Goal: Task Accomplishment & Management: Manage account settings

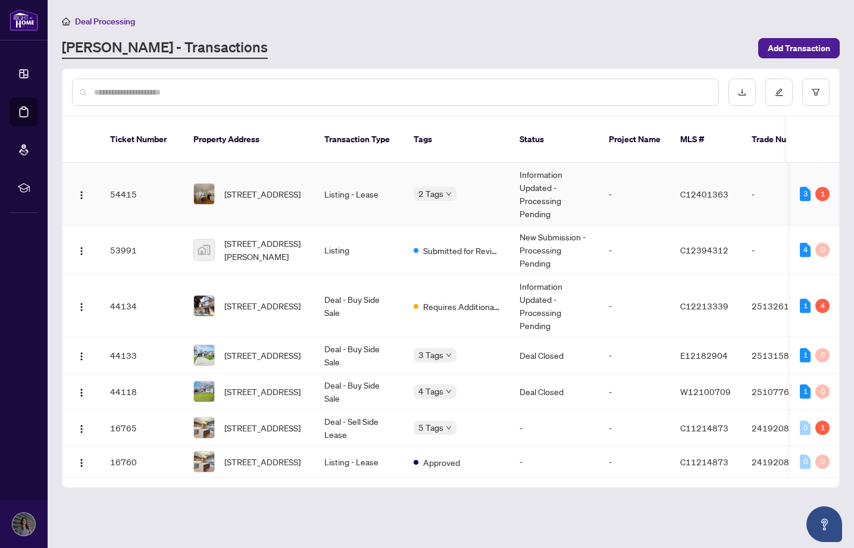
click at [345, 202] on td "Listing - Lease" at bounding box center [359, 194] width 89 height 63
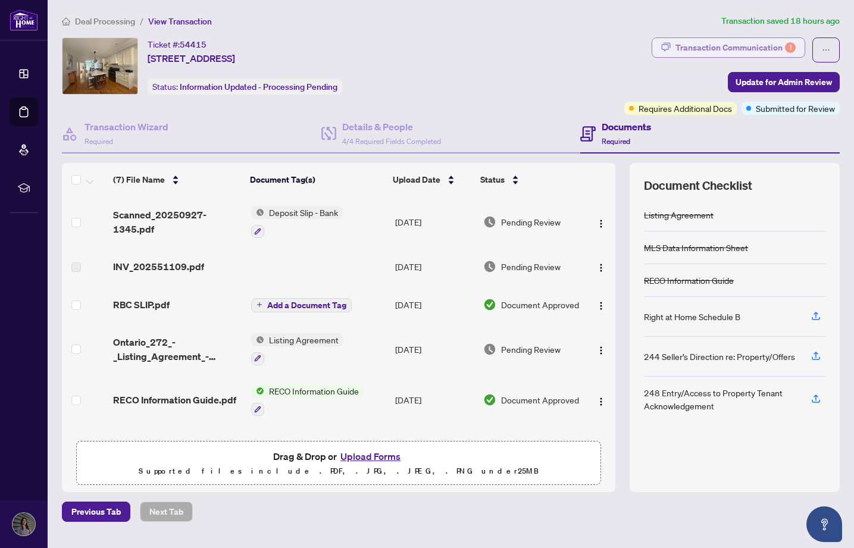
click at [753, 40] on div "Transaction Communication 1" at bounding box center [736, 47] width 120 height 19
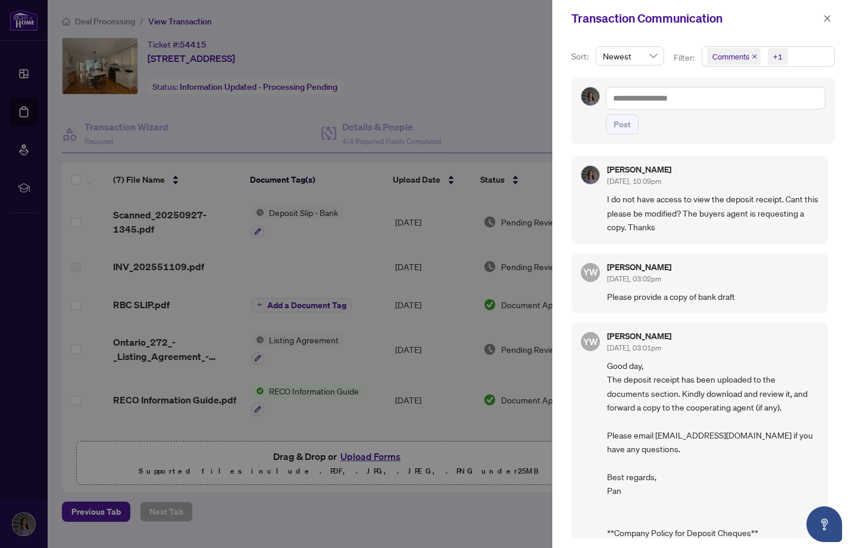
click at [456, 81] on div at bounding box center [427, 274] width 854 height 548
click at [825, 17] on icon "close" at bounding box center [827, 18] width 8 height 8
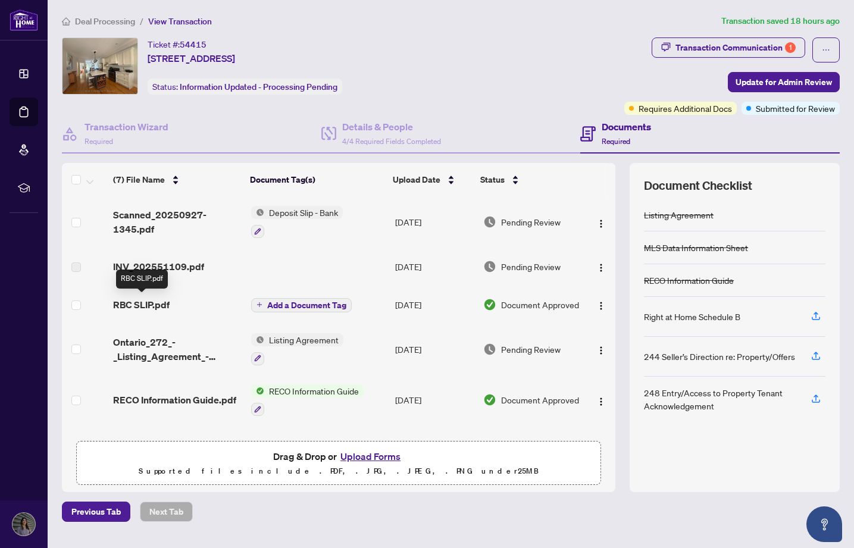
click at [145, 304] on span "RBC SLIP.pdf" at bounding box center [141, 305] width 57 height 14
click at [163, 266] on span "INV_202551109.pdf" at bounding box center [158, 267] width 91 height 14
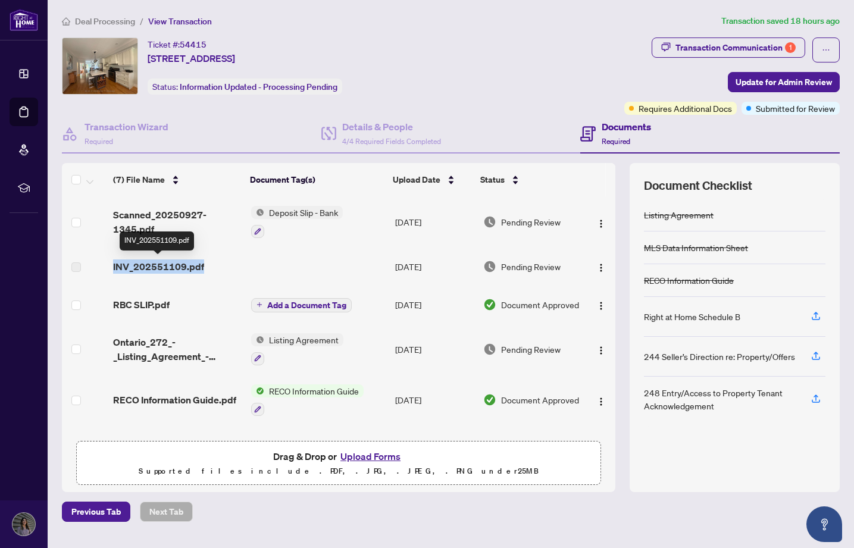
click at [163, 266] on span "INV_202551109.pdf" at bounding box center [158, 267] width 91 height 14
click at [537, 265] on span "Pending Review" at bounding box center [531, 266] width 60 height 13
